Goal: Task Accomplishment & Management: Manage account settings

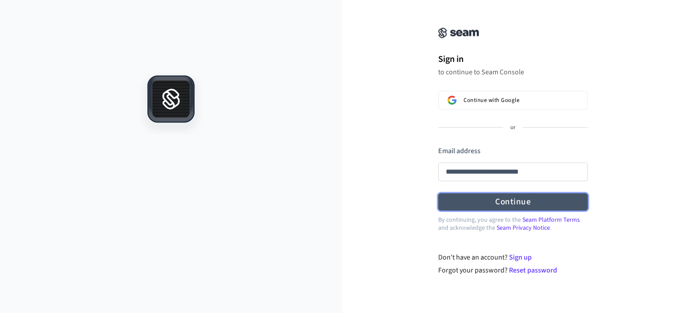
click at [502, 202] on button "Continue" at bounding box center [513, 201] width 150 height 17
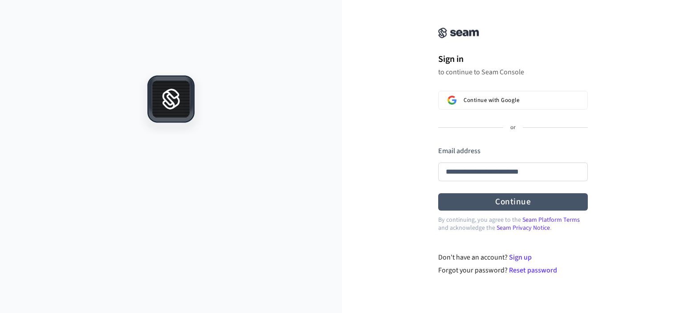
type input "**********"
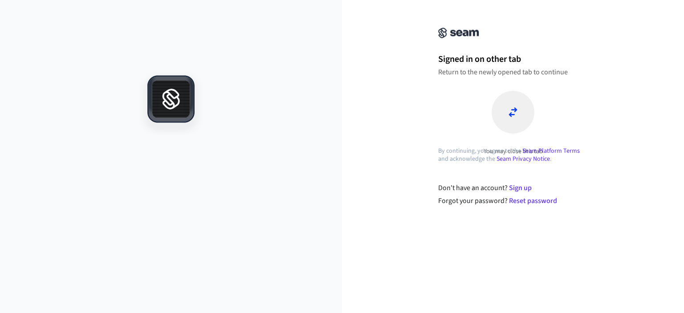
click at [517, 115] on icon at bounding box center [513, 112] width 9 height 11
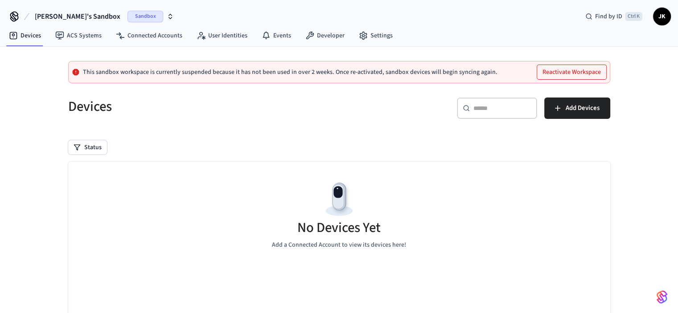
click at [167, 16] on icon "button" at bounding box center [170, 16] width 7 height 7
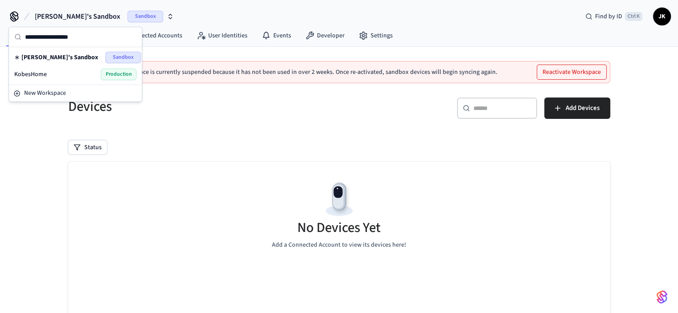
click at [32, 74] on span "KobesHome" at bounding box center [30, 74] width 33 height 9
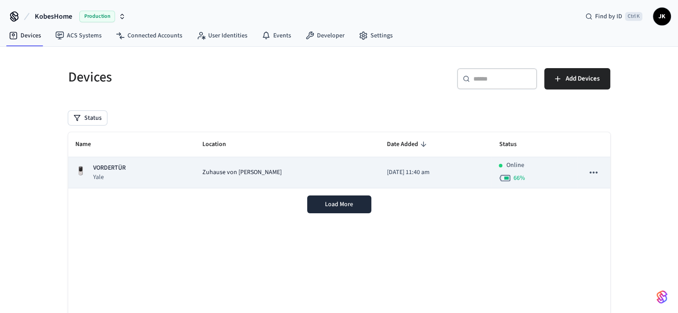
click at [175, 176] on div "VORDERTÜR Yale" at bounding box center [131, 172] width 113 height 18
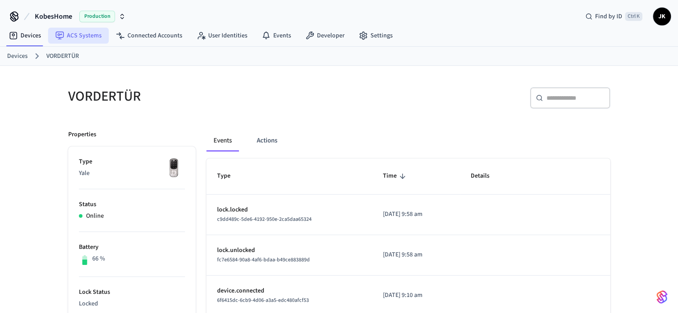
click at [65, 37] on link "ACS Systems" at bounding box center [78, 36] width 61 height 16
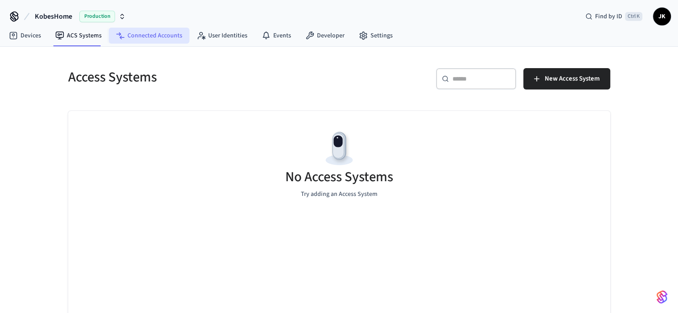
click at [133, 35] on link "Connected Accounts" at bounding box center [149, 36] width 81 height 16
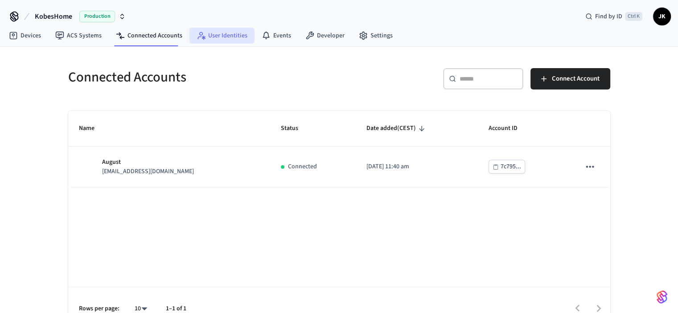
click at [224, 33] on link "User Identities" at bounding box center [221, 36] width 65 height 16
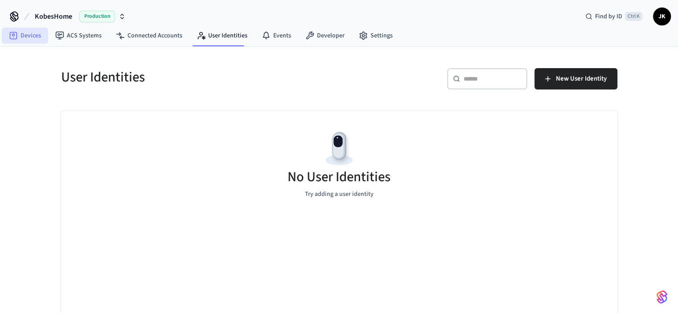
click at [31, 35] on link "Devices" at bounding box center [25, 36] width 46 height 16
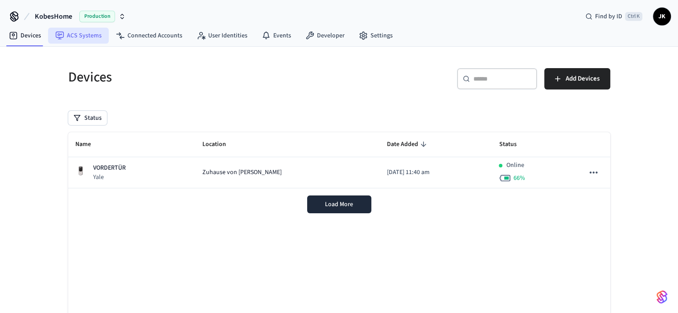
click at [74, 38] on link "ACS Systems" at bounding box center [78, 36] width 61 height 16
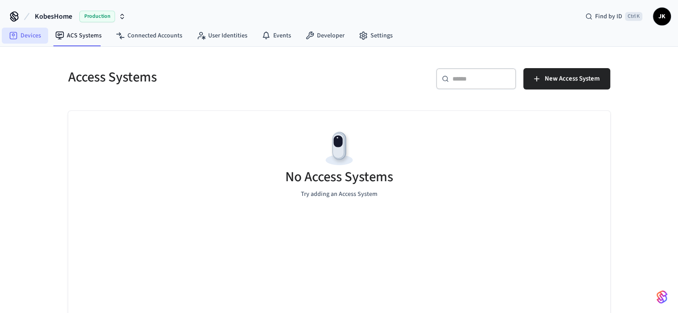
click at [14, 37] on icon at bounding box center [13, 35] width 9 height 9
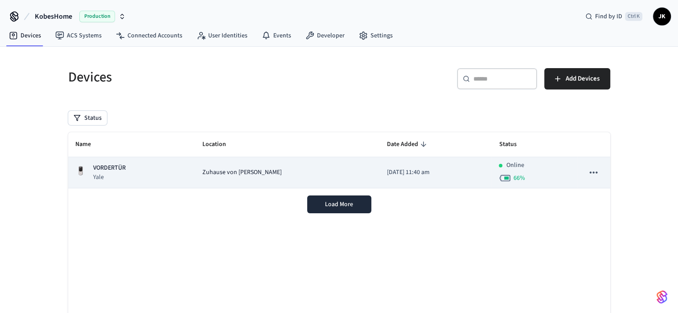
click at [140, 176] on div "VORDERTÜR Yale" at bounding box center [131, 172] width 113 height 18
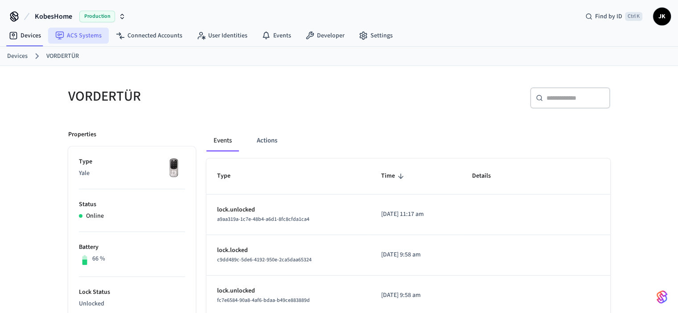
click at [71, 37] on link "ACS Systems" at bounding box center [78, 36] width 61 height 16
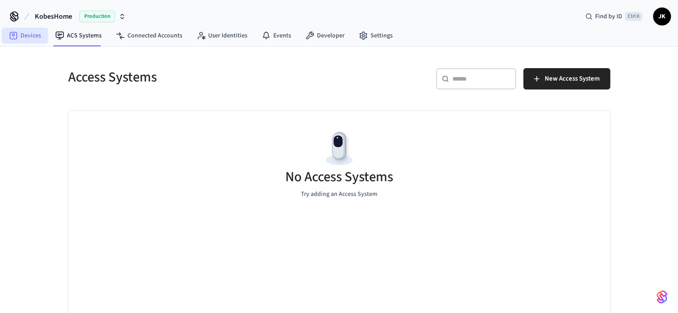
click at [19, 34] on link "Devices" at bounding box center [25, 36] width 46 height 16
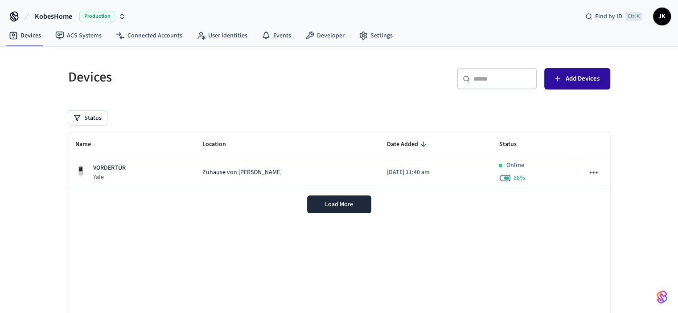
click at [589, 74] on span "Add Devices" at bounding box center [582, 79] width 34 height 12
